Goal: Communication & Community: Share content

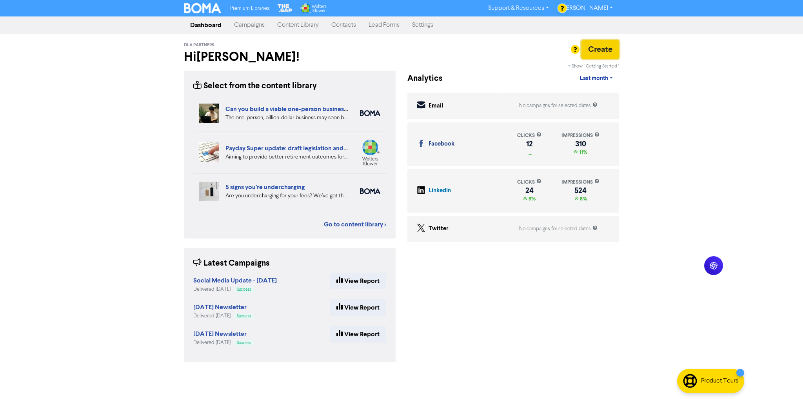
click at [601, 52] on button "Create" at bounding box center [600, 49] width 38 height 19
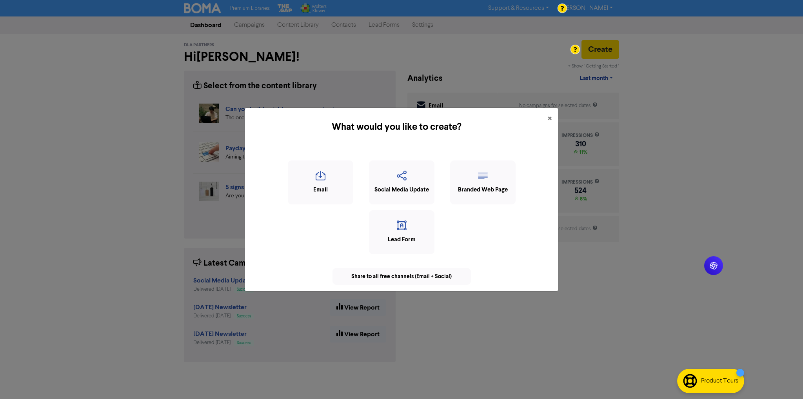
drag, startPoint x: 399, startPoint y: 194, endPoint x: 431, endPoint y: 162, distance: 45.7
click at [399, 194] on div "Social Media Update" at bounding box center [401, 182] width 65 height 44
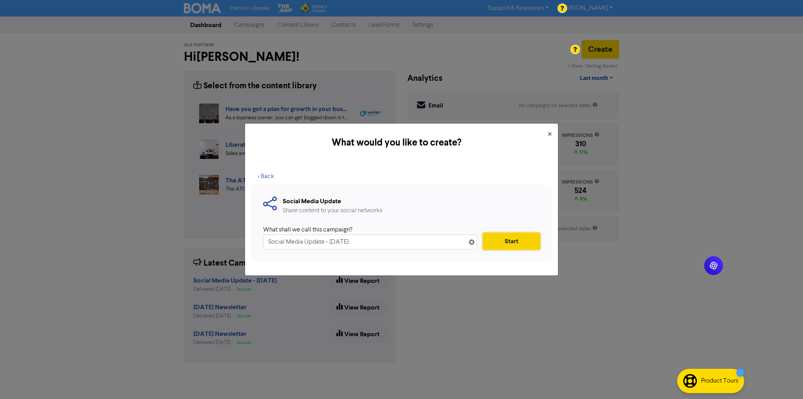
click at [501, 244] on button "Start" at bounding box center [511, 241] width 57 height 16
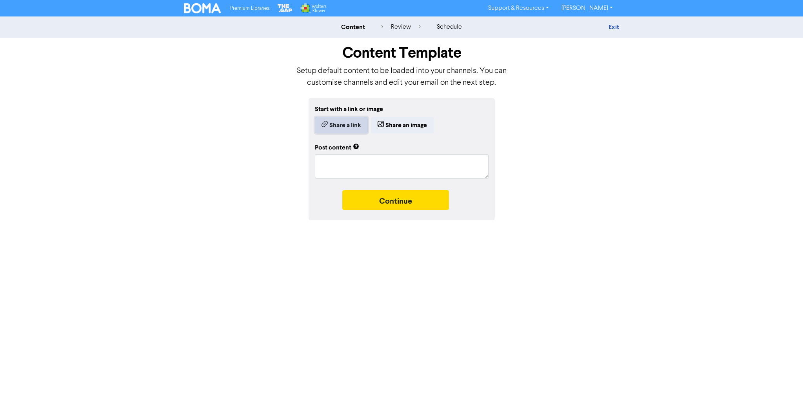
click at [347, 129] on button "Share a link" at bounding box center [341, 125] width 53 height 16
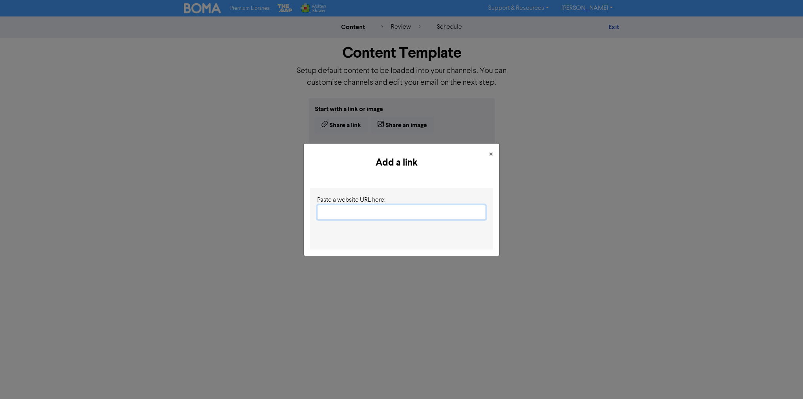
click at [374, 211] on input "text" at bounding box center [401, 212] width 169 height 15
paste input "[URL][DOMAIN_NAME]"
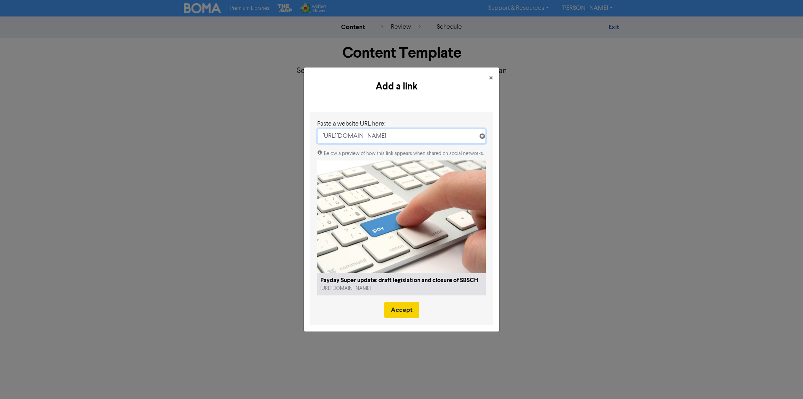
type input "[URL][DOMAIN_NAME]"
click at [402, 312] on button "Accept" at bounding box center [401, 309] width 35 height 16
type textarea "x"
type textarea "Aiming to provide better retirement outcomes for employees, from [DATE], employ…"
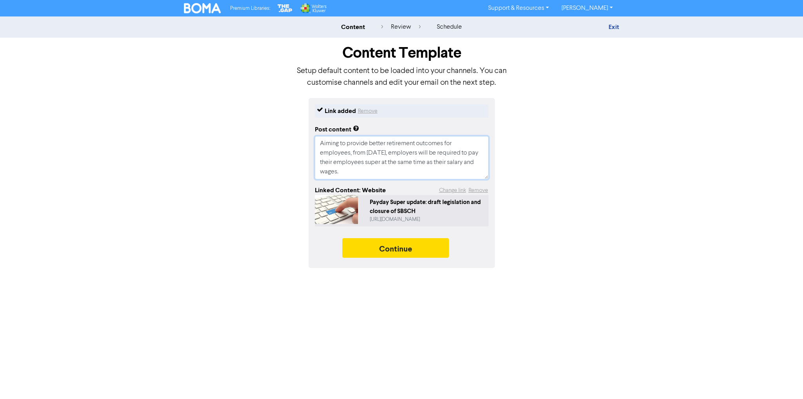
click at [357, 154] on textarea "Aiming to provide better retirement outcomes for employees, from [DATE], employ…" at bounding box center [402, 157] width 174 height 43
drag, startPoint x: 354, startPoint y: 153, endPoint x: 311, endPoint y: 134, distance: 47.6
click at [311, 134] on div "Link added Remove Post content Aiming to provide better retirement outcomes for…" at bounding box center [402, 183] width 186 height 170
type textarea "x"
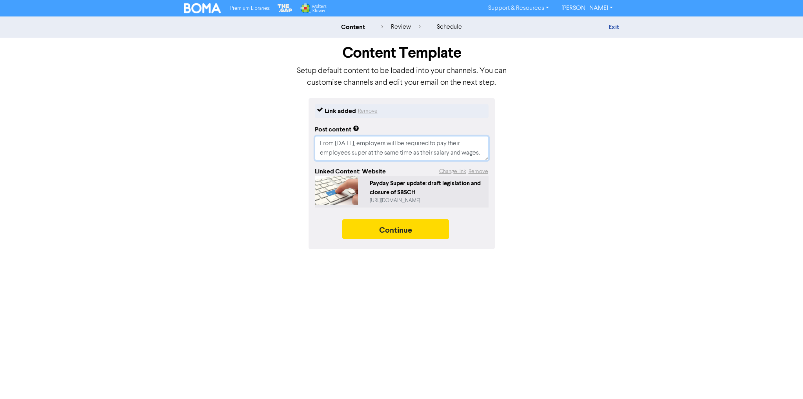
click at [362, 144] on textarea "From [DATE], employers will be required to pay their employees super at the sam…" at bounding box center [402, 148] width 174 height 24
click at [390, 154] on textarea "From [DATE], employers will be required to pay their employees super at the sam…" at bounding box center [402, 148] width 174 height 24
click at [363, 153] on textarea "From [DATE], employers will be required to pay their employees super at the sam…" at bounding box center [402, 148] width 174 height 24
click at [470, 143] on textarea "From [DATE], employers will be required to pay their employees super at the sam…" at bounding box center [402, 148] width 174 height 24
click at [483, 154] on textarea "From [DATE], employers will be required to pay their employees super at the sam…" at bounding box center [402, 148] width 174 height 24
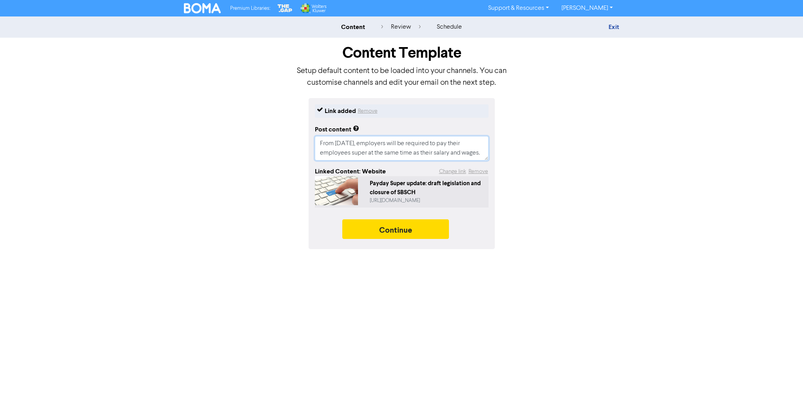
type textarea "From [DATE], employers will be required to pay their employees super at the sam…"
drag, startPoint x: 318, startPoint y: 143, endPoint x: 503, endPoint y: 157, distance: 186.0
click at [503, 157] on div "Link added Remove Post content From [DATE], employers will be required to pay t…" at bounding box center [401, 173] width 447 height 151
paste textarea "As part of the 2023-24 Federal Budget, the federal government announced “Payday…"
type textarea "x"
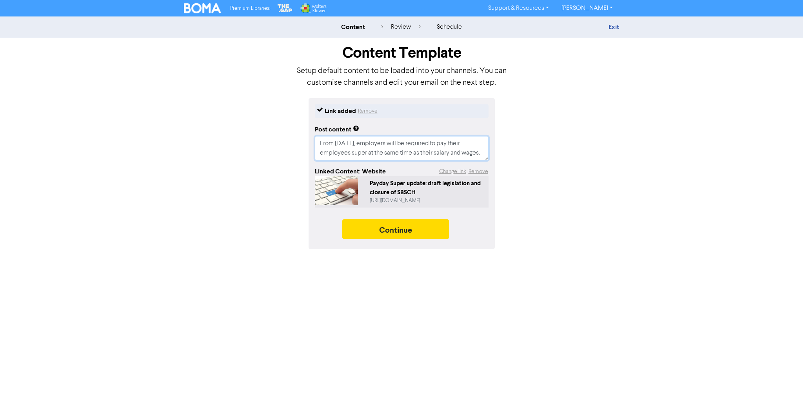
type textarea "As part of the 2023-24 Federal Budget, the federal government announced “Payday…"
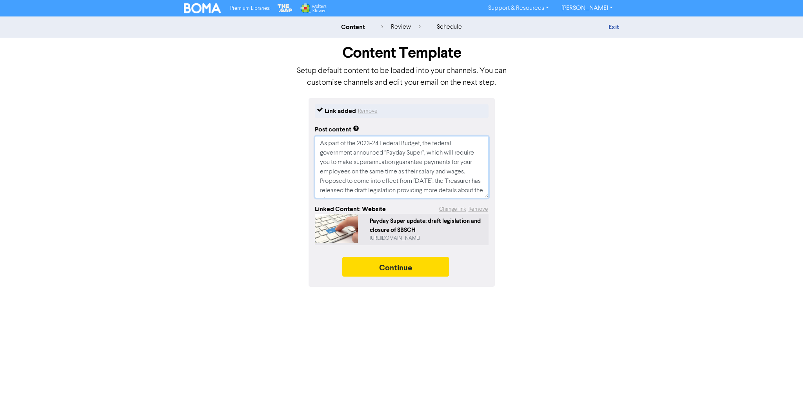
click at [440, 144] on textarea "As part of the 2023-24 Federal Budget, the federal government announced “Payday…" at bounding box center [402, 167] width 174 height 62
type textarea "x"
click at [325, 155] on textarea "As part of the 2023-24 Federal Budget, the government announced “Payday Super”,…" at bounding box center [402, 167] width 174 height 62
click at [424, 154] on textarea "As part of the 2023-24 Federal Budget, the government announced “Payday Super”,…" at bounding box center [402, 167] width 174 height 62
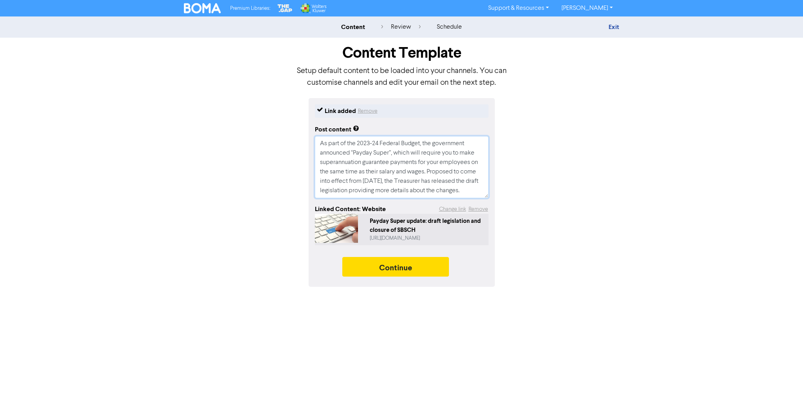
click at [392, 163] on textarea "As part of the 2023-24 Federal Budget, the government announced “Payday Super”,…" at bounding box center [402, 167] width 174 height 62
click at [368, 165] on textarea "As part of the 2023-24 Federal Budget, the government announced “Payday Super”,…" at bounding box center [402, 167] width 174 height 62
type textarea "As part of the 2023-24 Federal Budget, the government announced “Payday Super”,…"
click at [401, 265] on button "Continue" at bounding box center [395, 267] width 107 height 20
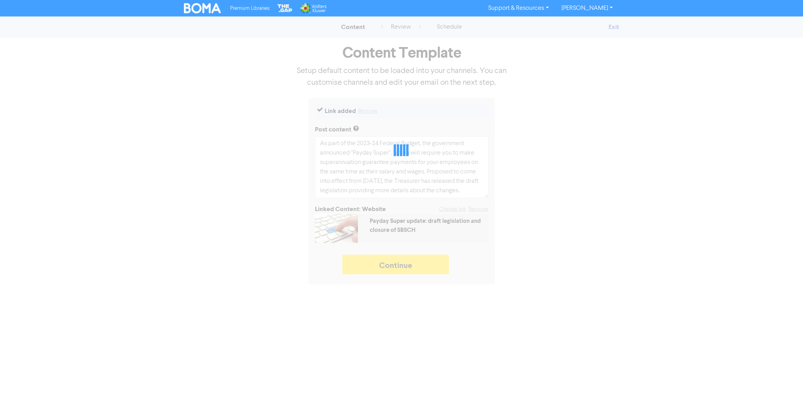
type textarea "x"
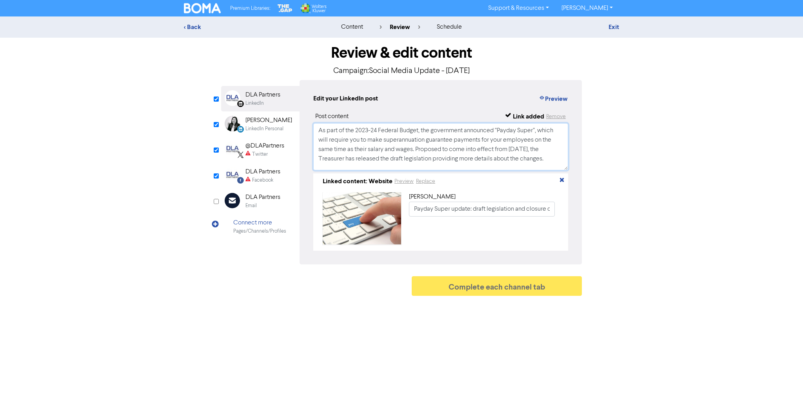
drag, startPoint x: 548, startPoint y: 160, endPoint x: 307, endPoint y: 130, distance: 242.6
click at [307, 130] on div "Edit your LinkedIn post Preview Post content Link added Remove As part of the 2…" at bounding box center [441, 172] width 282 height 184
click at [215, 123] on input "checkbox" at bounding box center [216, 124] width 5 height 5
checkbox input "false"
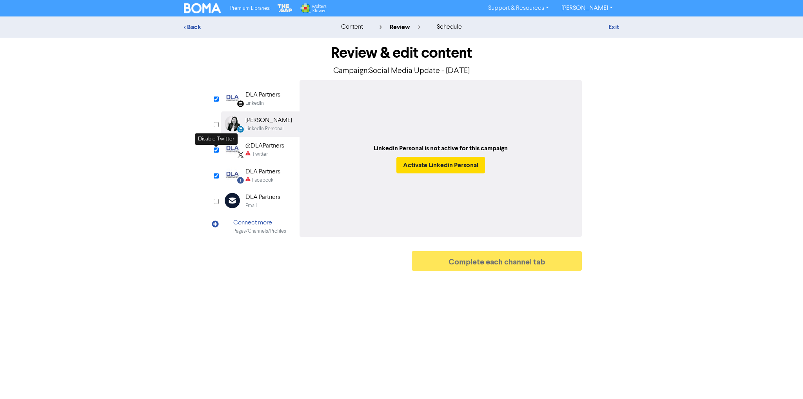
click at [215, 150] on input "checkbox" at bounding box center [216, 149] width 5 height 5
checkbox input "false"
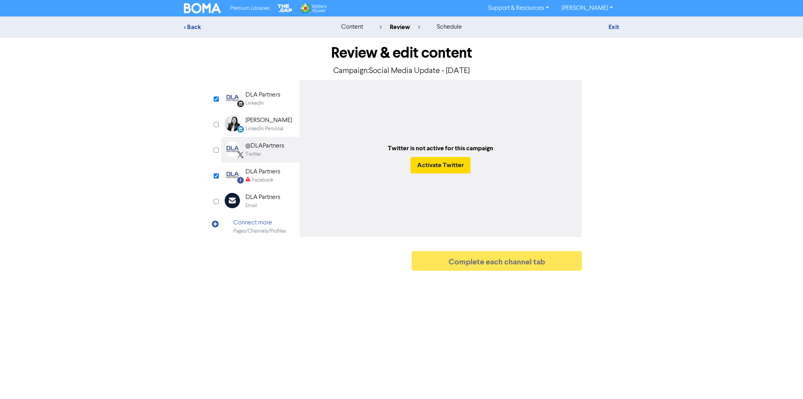
click at [252, 178] on div "Facebook" at bounding box center [262, 179] width 21 height 7
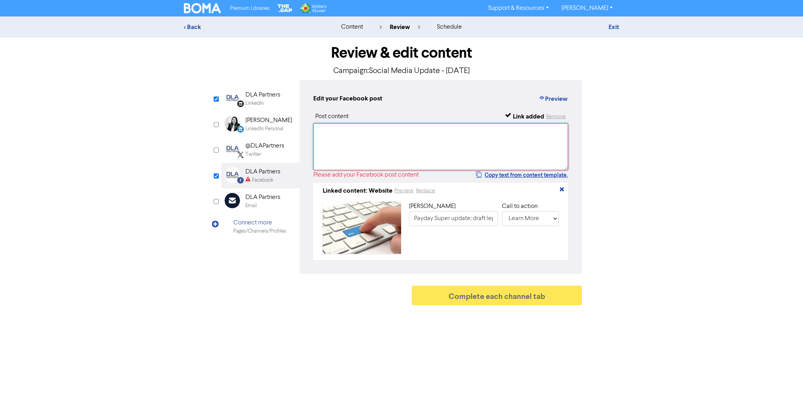
click at [395, 164] on textarea at bounding box center [440, 146] width 255 height 47
paste textarea "As part of the 2023-24 Federal Budget, the government announced “Payday Super”,…"
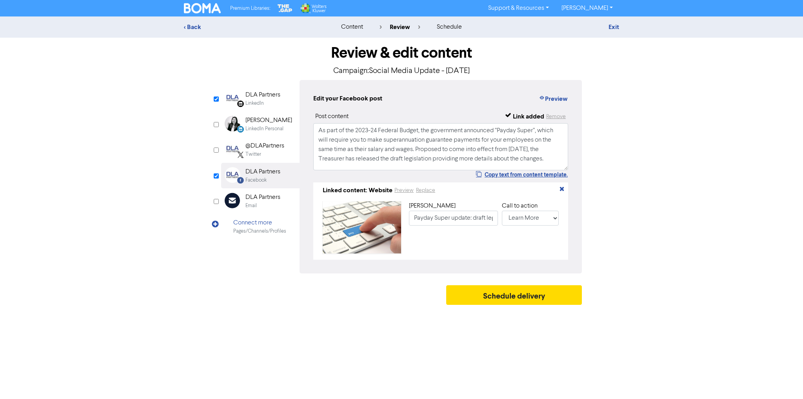
click at [644, 162] on div "< Back content review schedule Exit Review & edit content Campaign: Social Medi…" at bounding box center [401, 162] width 803 height 292
click at [556, 99] on button "Preview" at bounding box center [553, 99] width 30 height 10
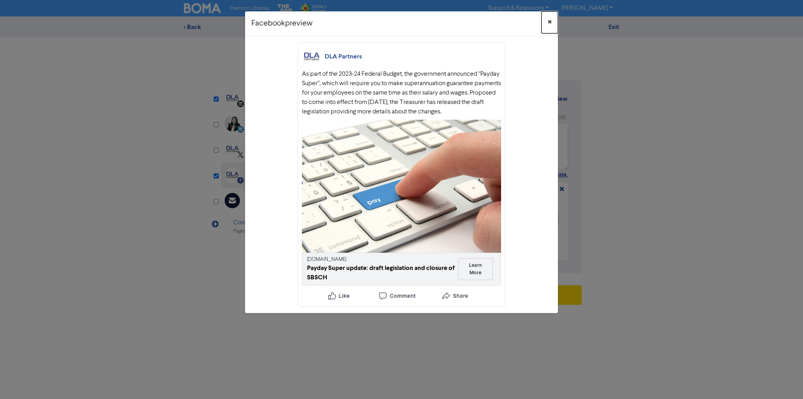
click at [550, 22] on span "×" at bounding box center [550, 22] width 4 height 12
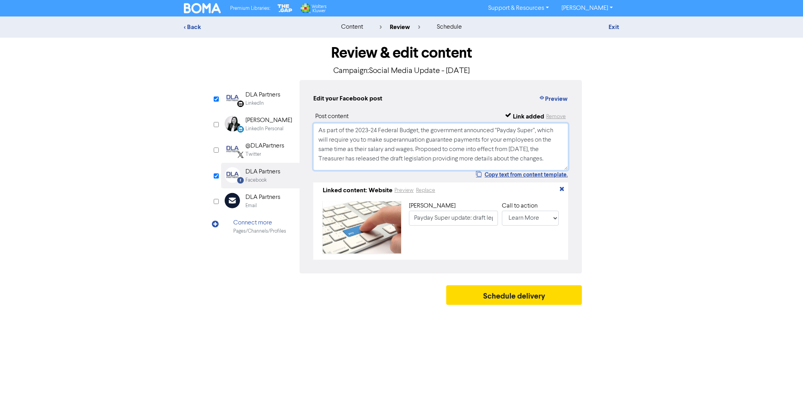
click at [542, 142] on textarea "As part of the 2023-24 Federal Budget, the government announced “Payday Super”,…" at bounding box center [440, 146] width 255 height 47
type textarea "As part of the 2023-24 Federal Budget, the government announced “Payday Super”,…"
click at [252, 99] on div "DLA Partners" at bounding box center [262, 94] width 35 height 9
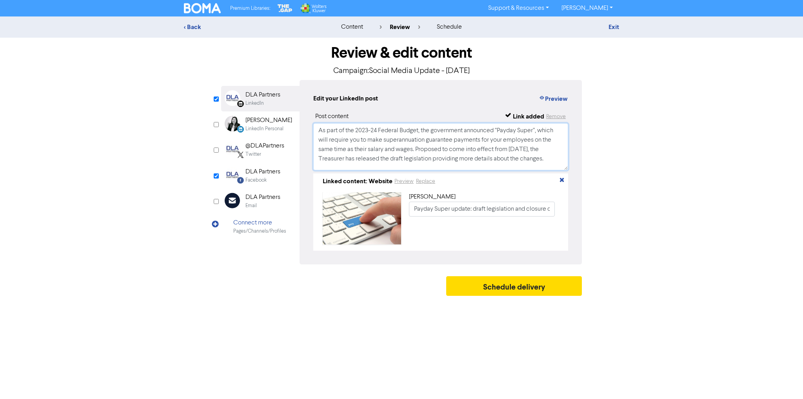
click at [542, 141] on textarea "As part of the 2023-24 Federal Budget, the government announced “Payday Super”,…" at bounding box center [440, 146] width 255 height 47
click at [336, 149] on textarea "As part of the 2023-24 Federal Budget, the government announced “Payday Super”,…" at bounding box center [440, 146] width 255 height 47
click at [365, 150] on textarea "As part of the 2023-24 Federal Budget, the government announced “Payday Super”,…" at bounding box center [440, 146] width 255 height 47
click at [335, 152] on textarea "As part of the 2023-24 Federal Budget, the government announced “Payday Super”,…" at bounding box center [440, 146] width 255 height 47
type textarea "As part of the 2023-24 Federal Budget, the government announced “Payday Super”,…"
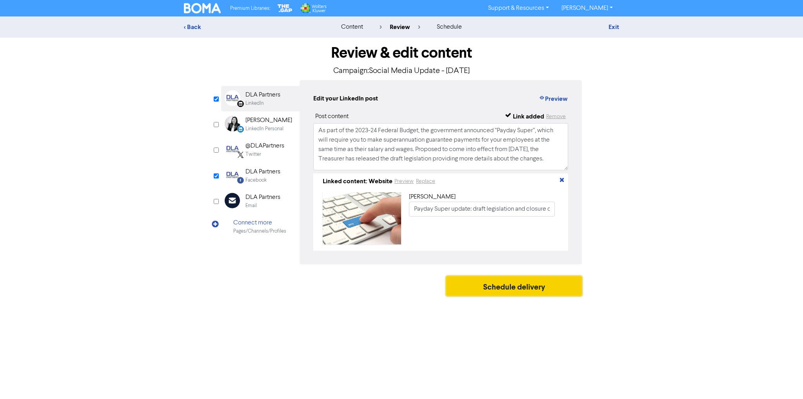
click at [527, 292] on button "Schedule delivery" at bounding box center [514, 286] width 136 height 20
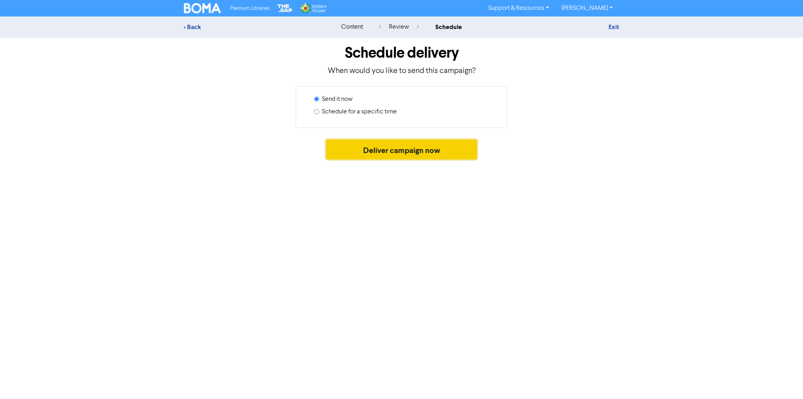
click at [396, 154] on button "Deliver campaign now" at bounding box center [401, 150] width 151 height 20
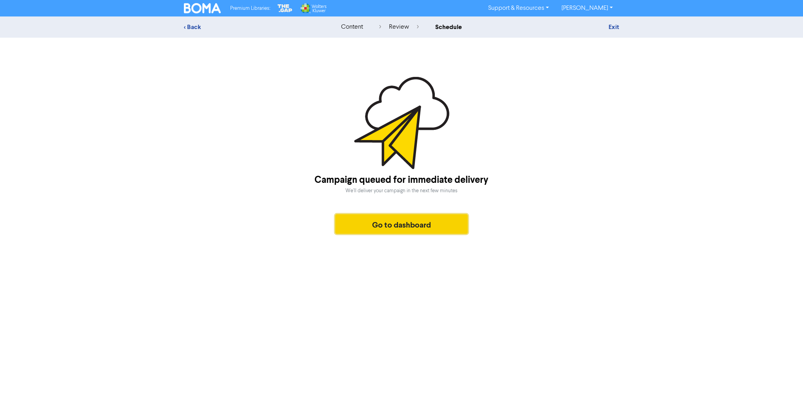
click at [411, 228] on button "Go to dashboard" at bounding box center [401, 224] width 133 height 20
